Goal: Task Accomplishment & Management: Complete application form

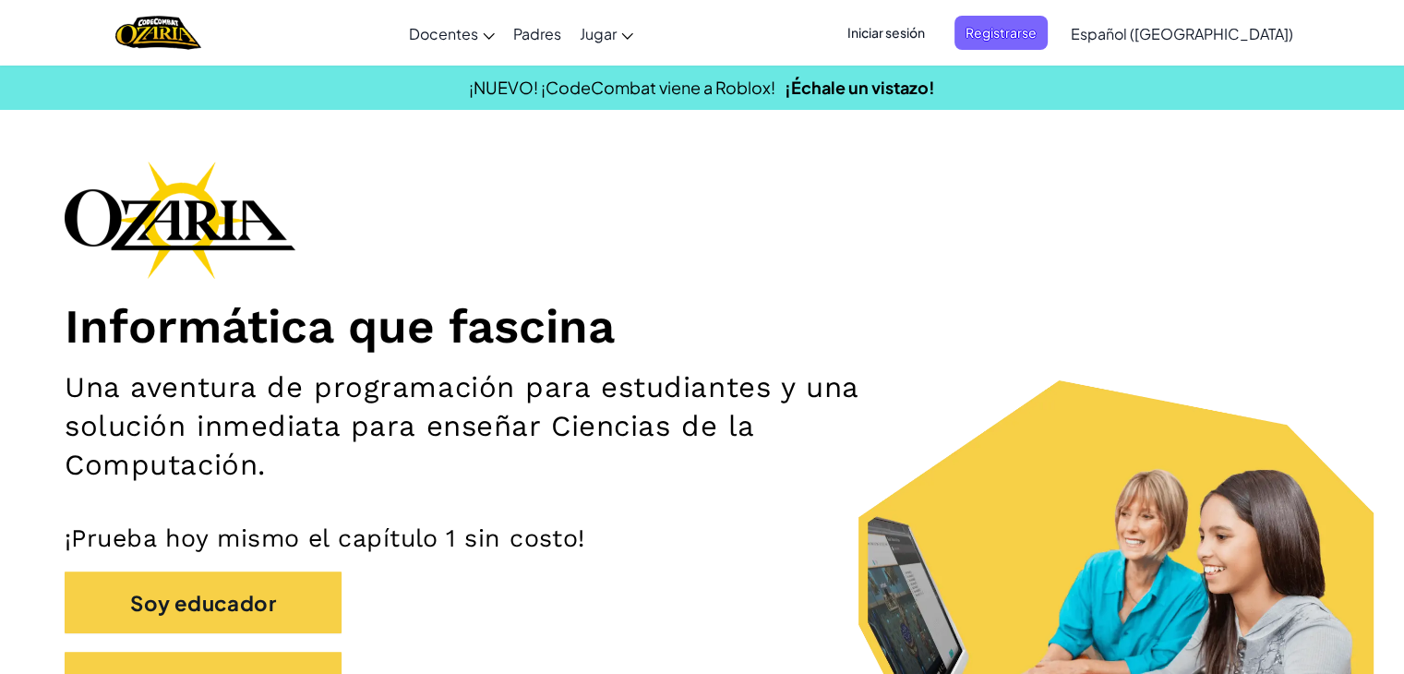
click at [919, 35] on font "Iniciar sesión" at bounding box center [886, 32] width 78 height 17
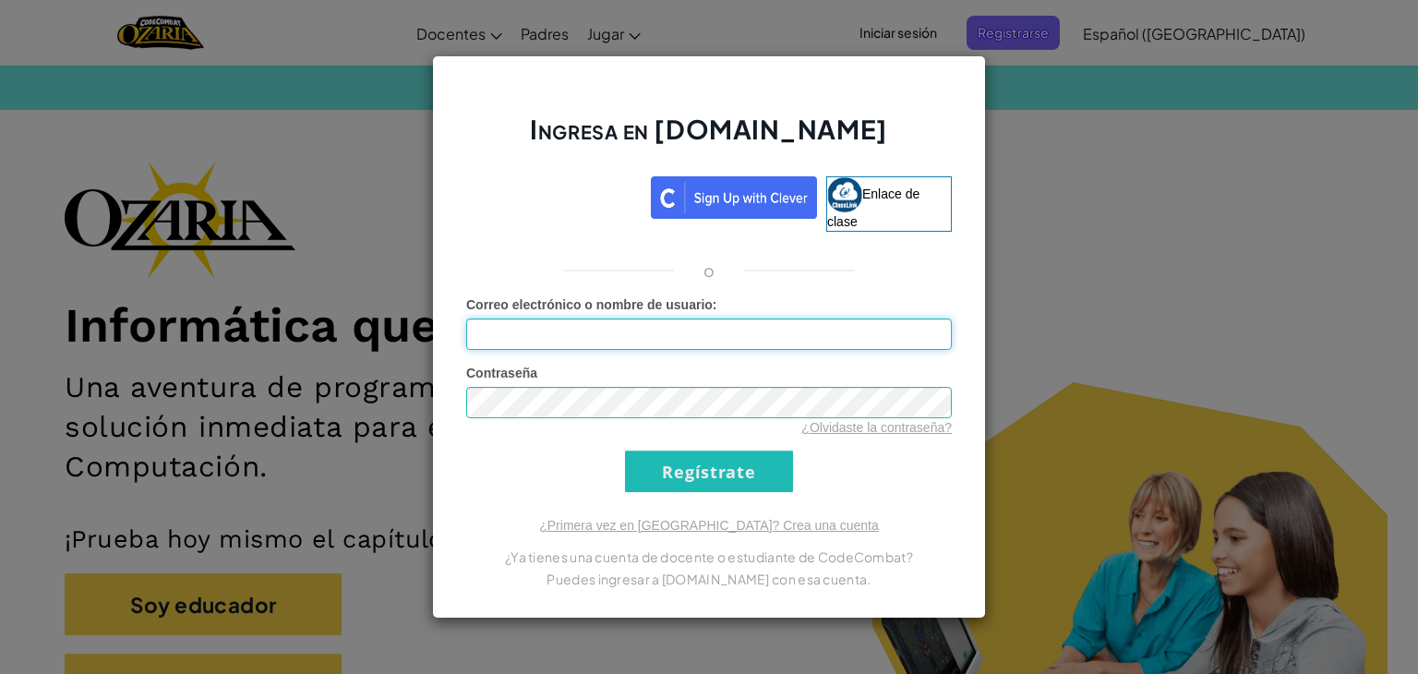
click at [660, 329] on input "Correo electrónico o nombre de usuario :" at bounding box center [708, 333] width 485 height 31
type input "[EMAIL_ADDRESS][DOMAIN_NAME]"
click at [754, 475] on input "Regístrate" at bounding box center [709, 471] width 168 height 42
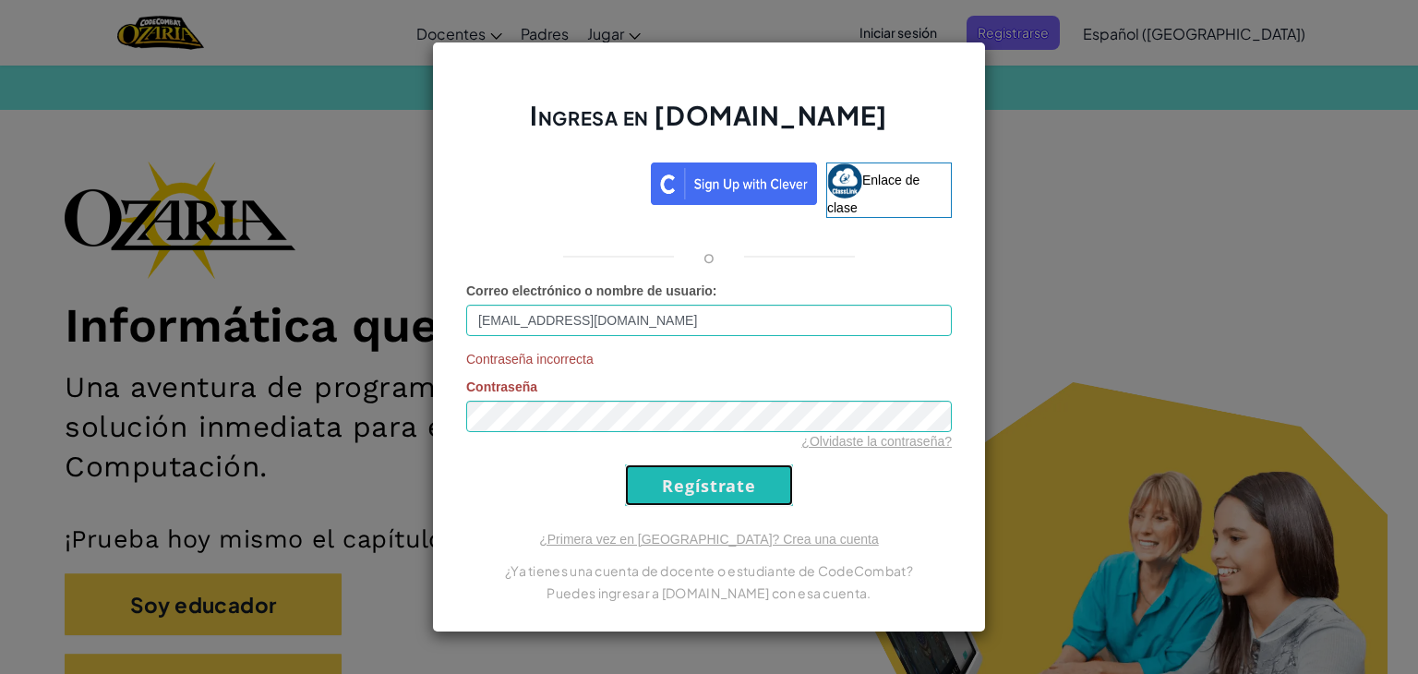
click at [754, 475] on input "Regístrate" at bounding box center [709, 485] width 168 height 42
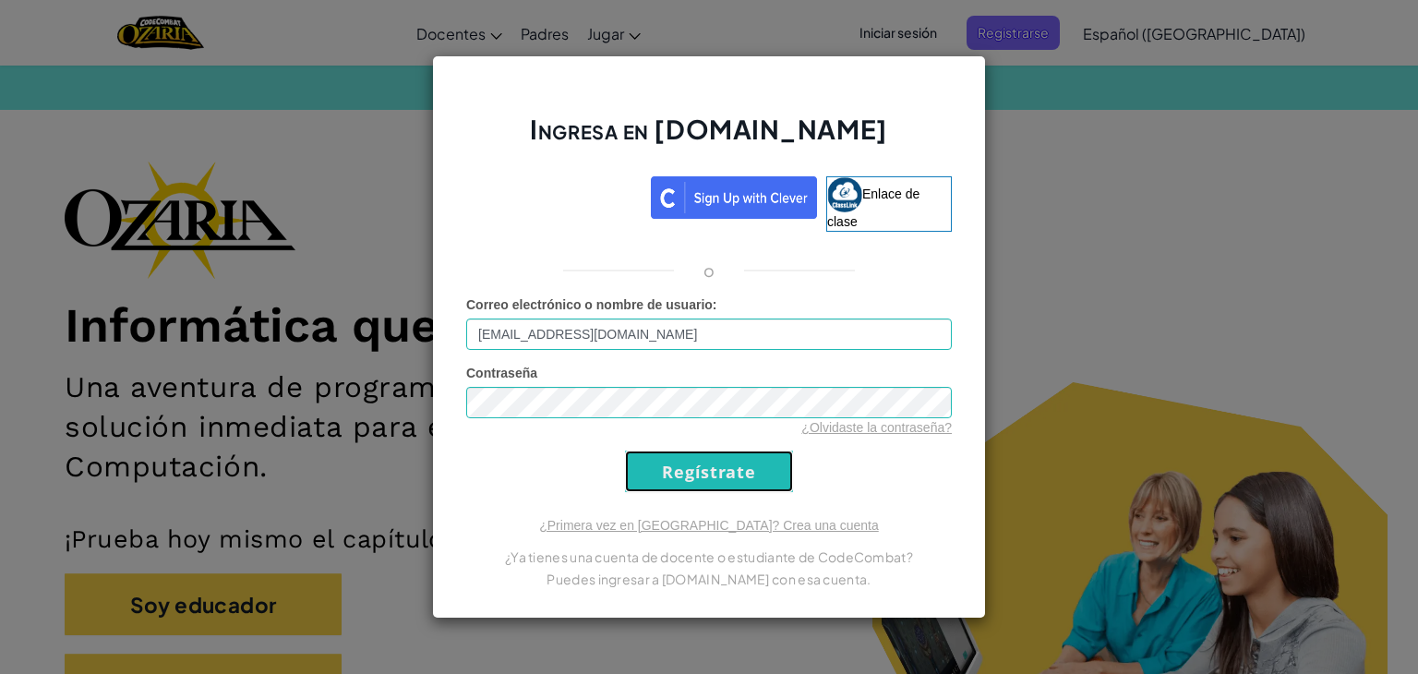
click at [754, 475] on input "Regístrate" at bounding box center [709, 471] width 168 height 42
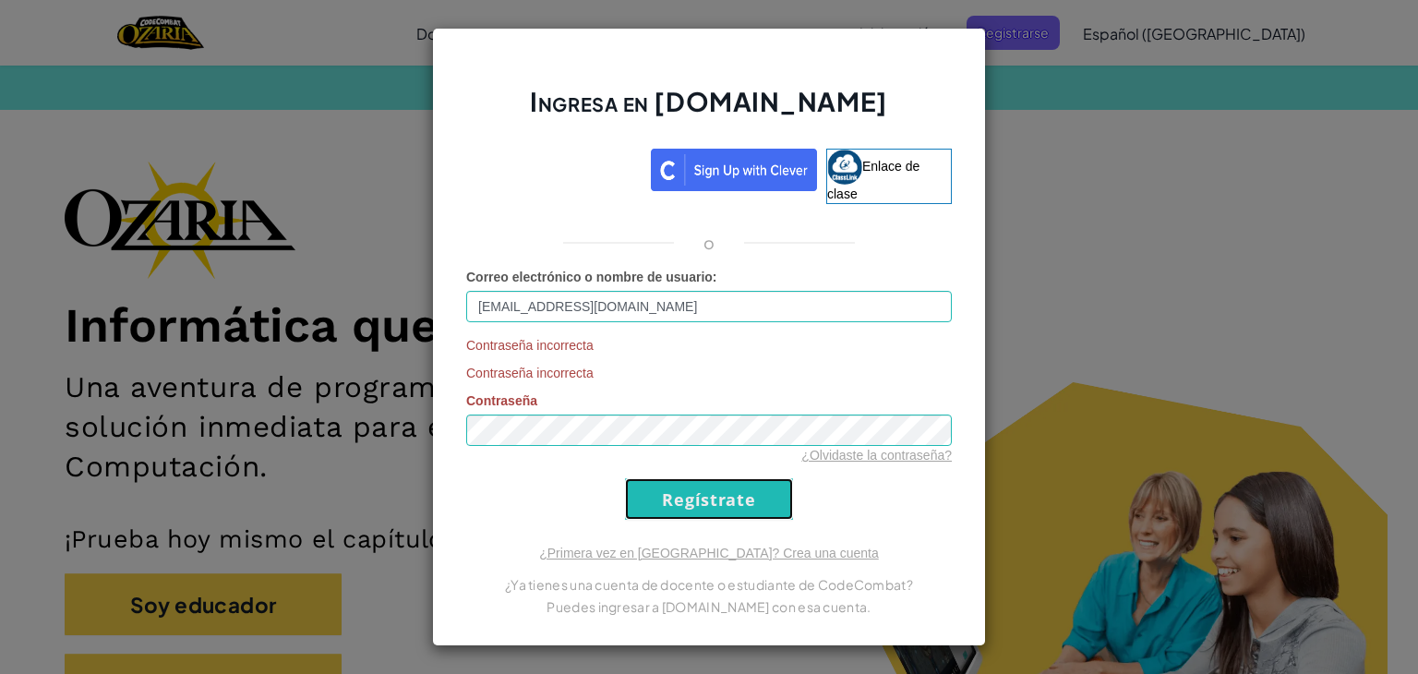
click at [733, 494] on input "Regístrate" at bounding box center [709, 499] width 168 height 42
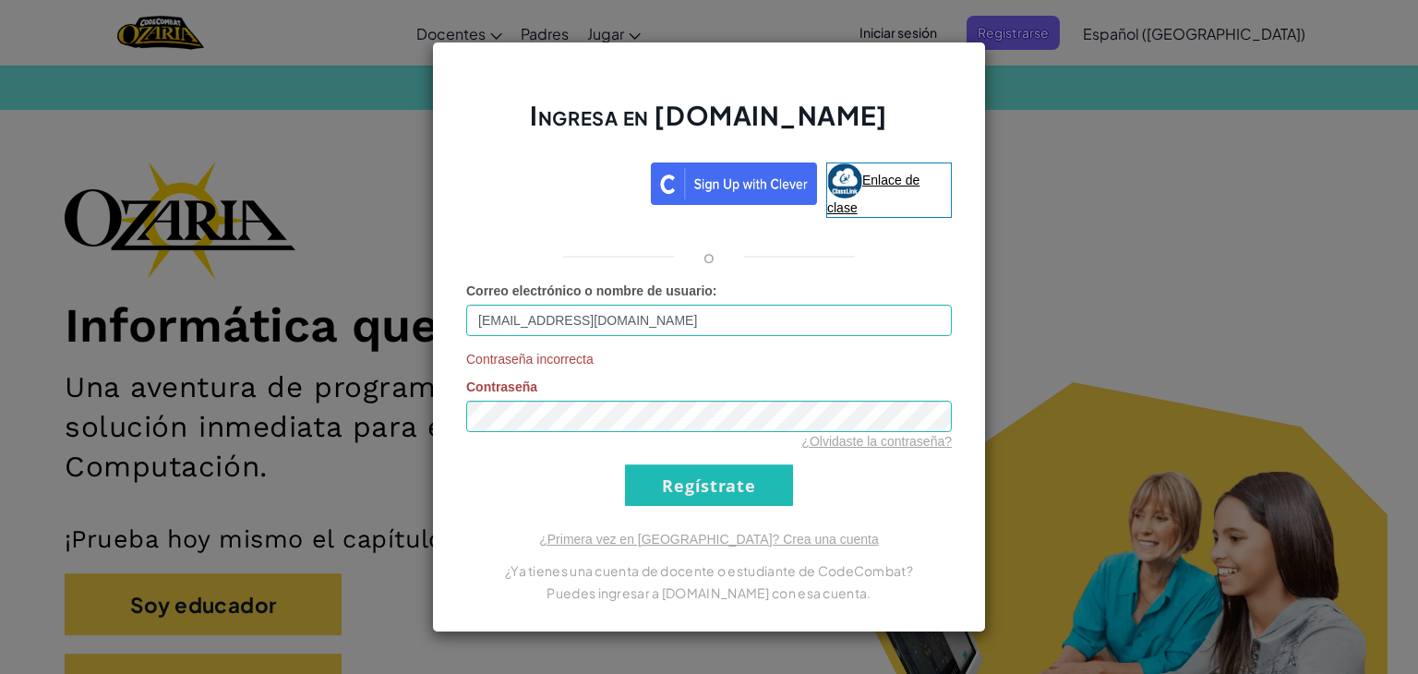
click at [879, 189] on link "Enlace de clase" at bounding box center [889, 189] width 126 height 55
